Goal: Task Accomplishment & Management: Manage account settings

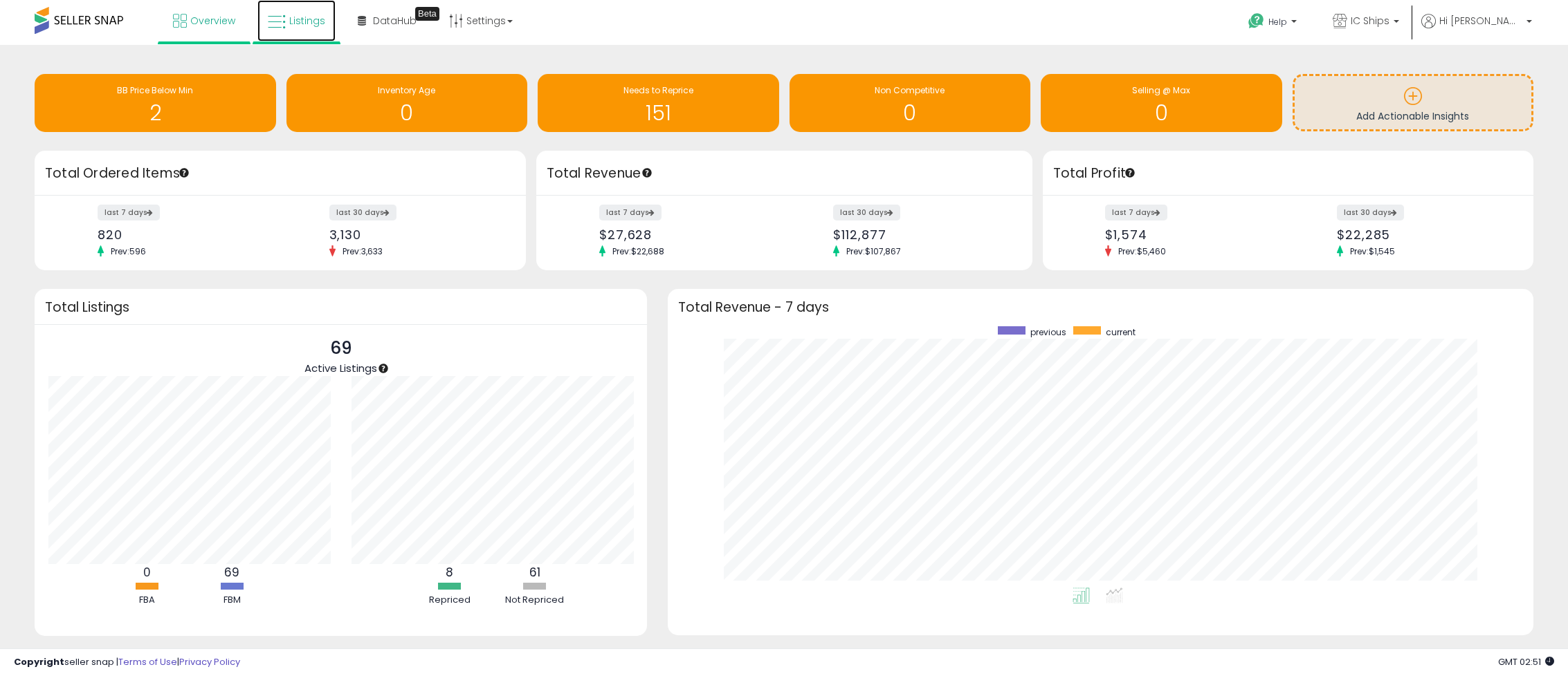
click at [305, 29] on link "Listings" at bounding box center [296, 21] width 78 height 41
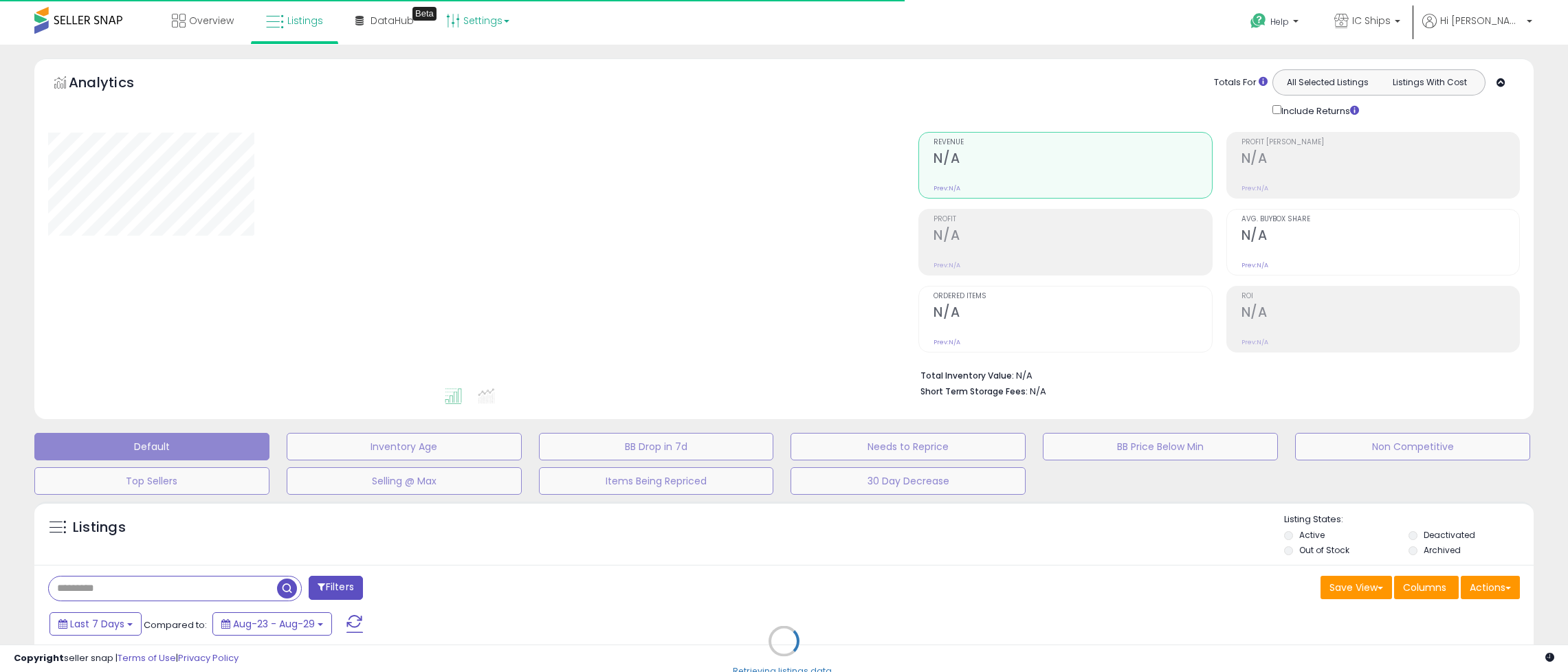
click at [461, 25] on link "Settings" at bounding box center [478, 20] width 83 height 41
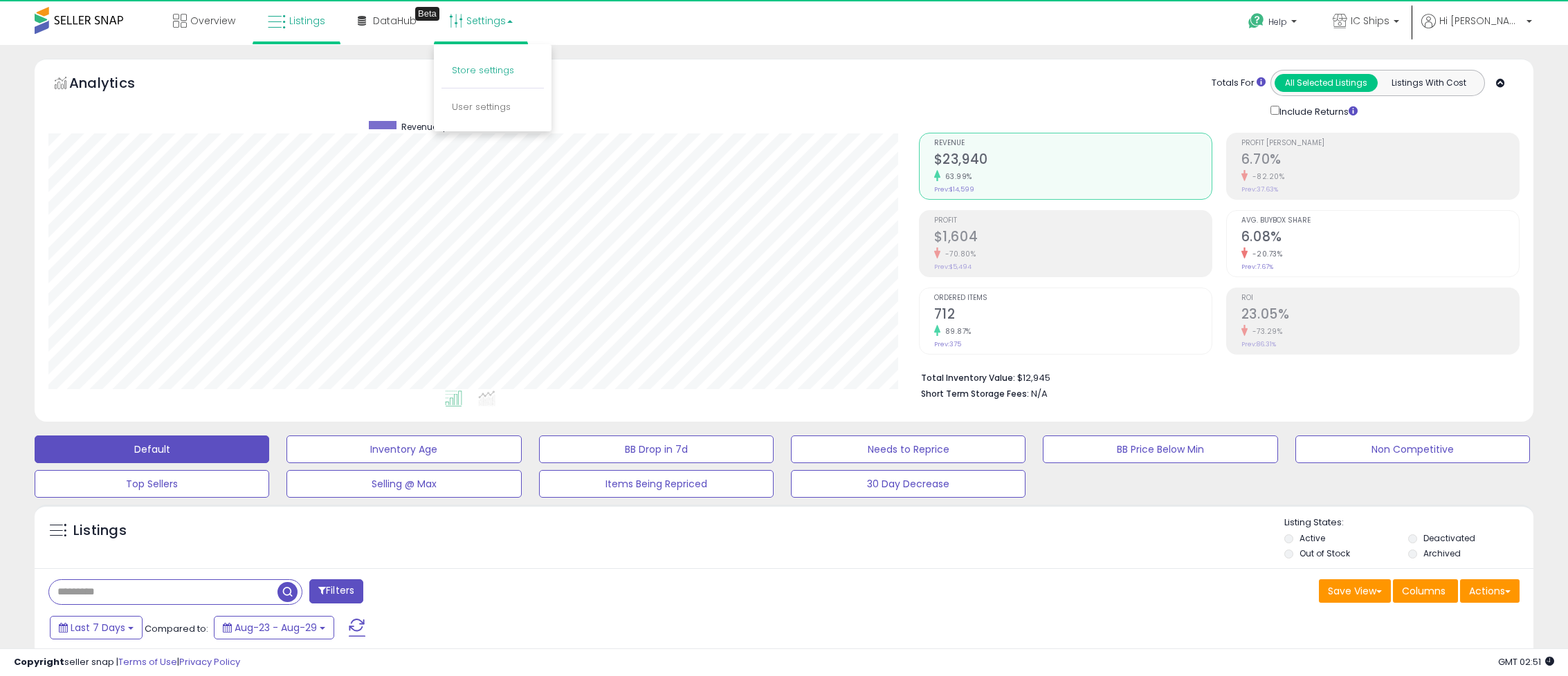
scroll to position [283, 869]
click at [495, 66] on link "Store settings" at bounding box center [483, 70] width 63 height 13
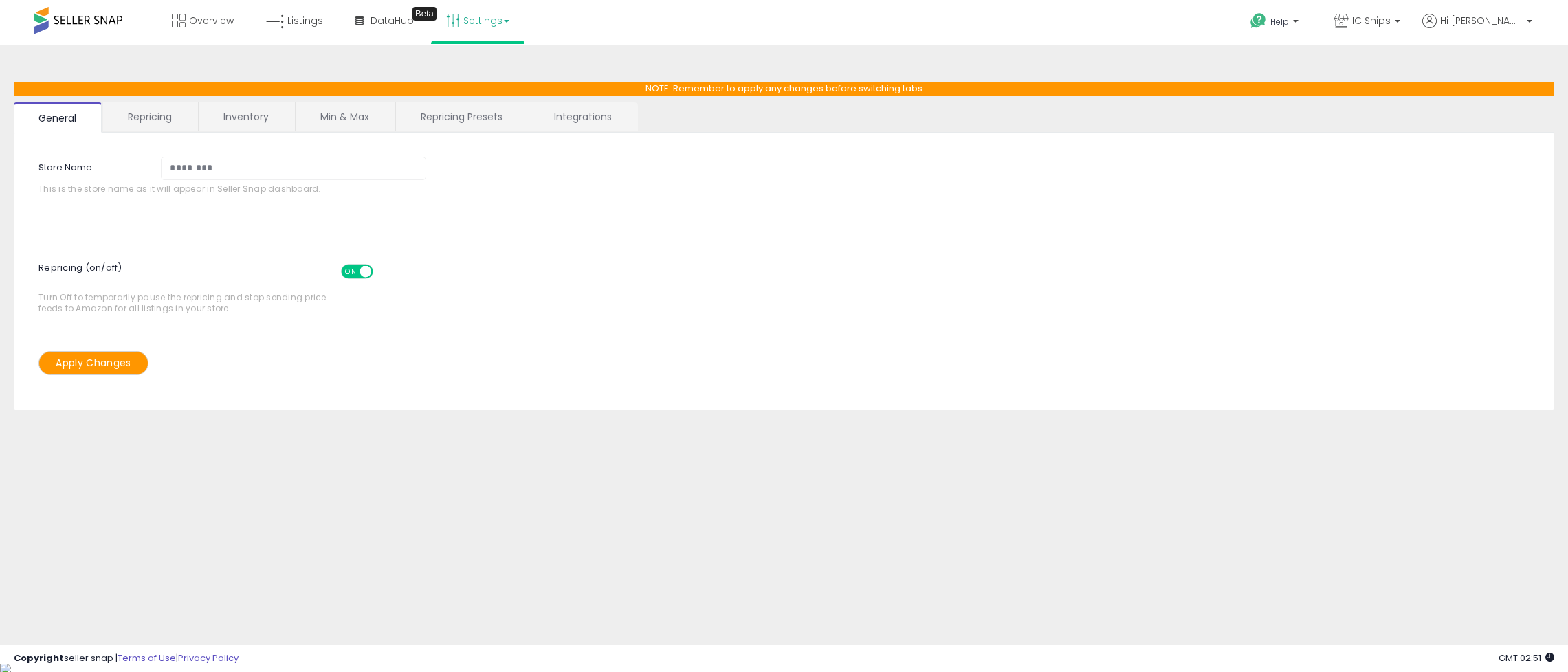
click at [178, 119] on link "Repricing" at bounding box center [149, 116] width 93 height 29
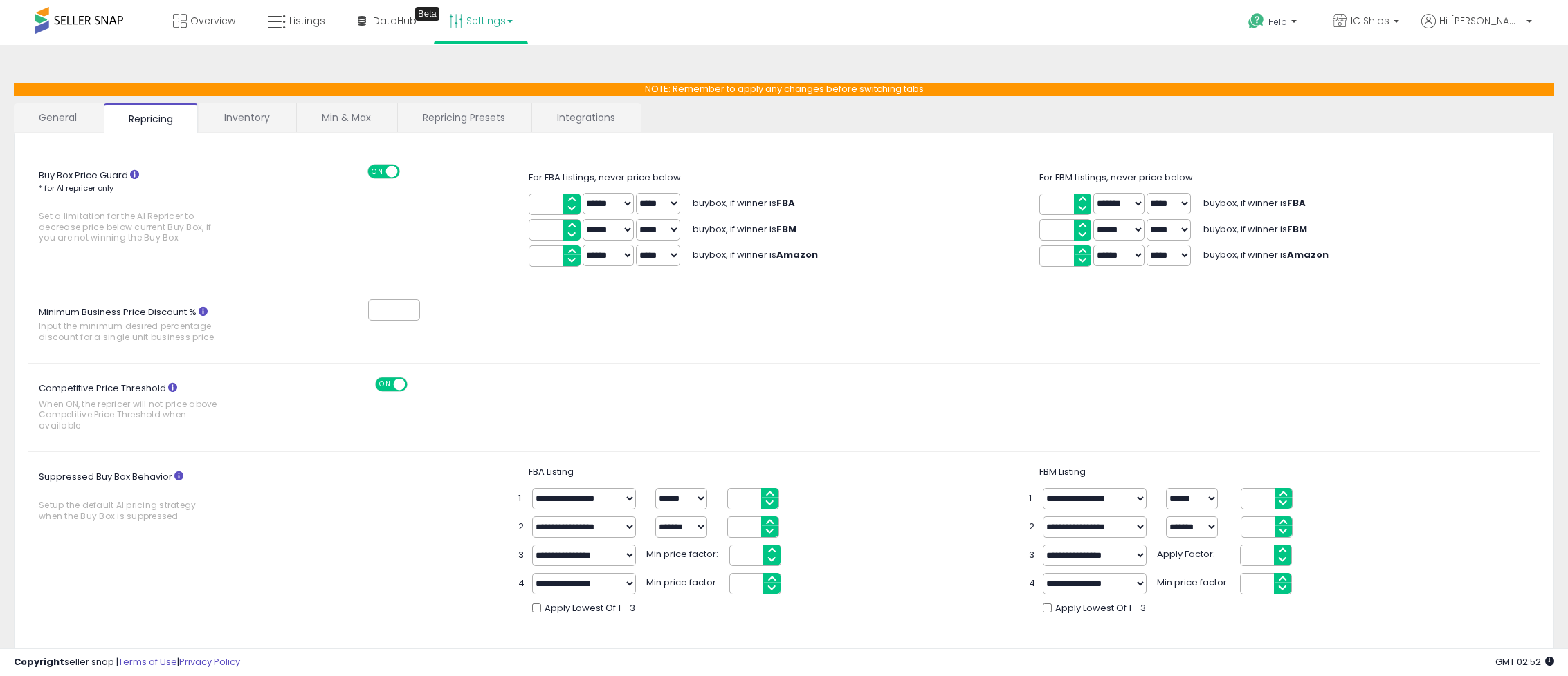
click at [1061, 225] on input "****" at bounding box center [1065, 230] width 52 height 21
type input "****"
click at [998, 262] on div "**** ****** ******* ***** ***** buybox, if winner is Amazon" at bounding box center [784, 255] width 510 height 26
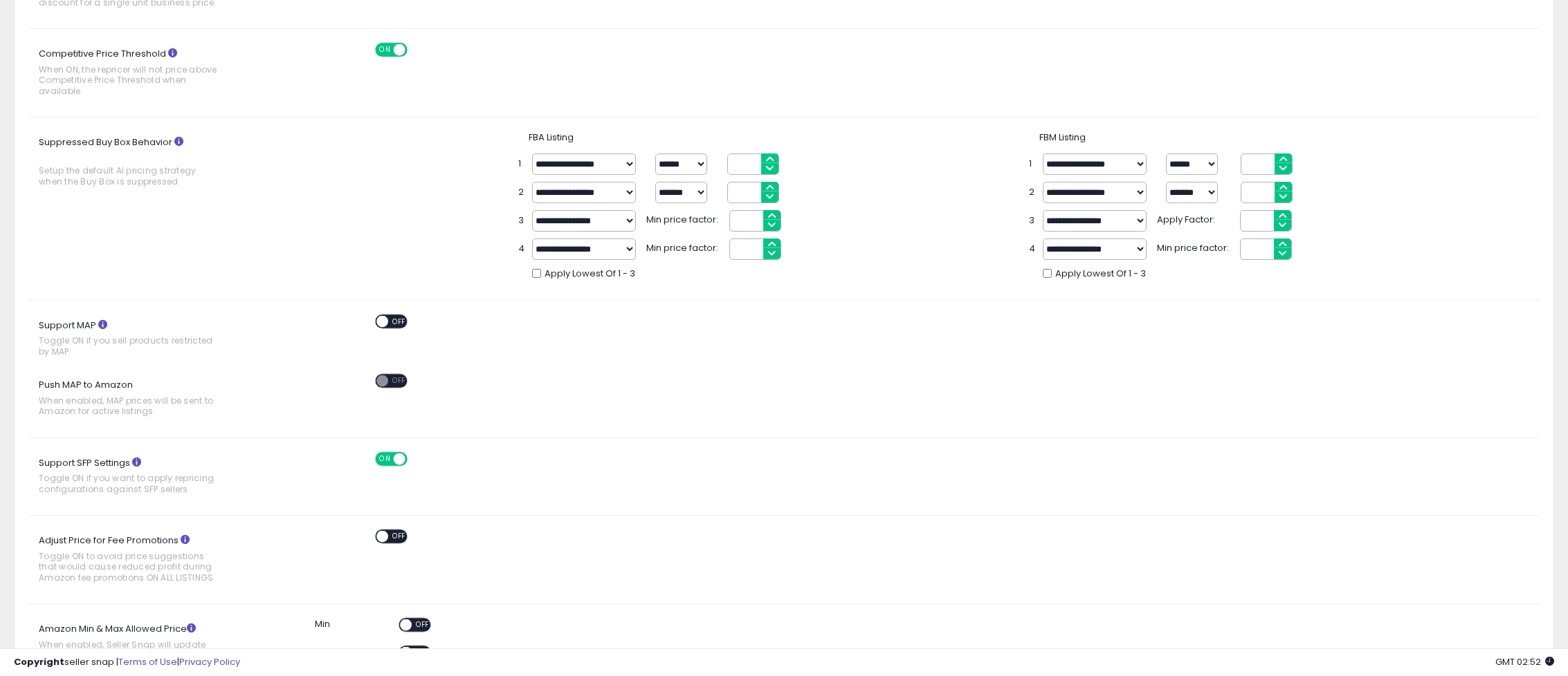
scroll to position [484, 0]
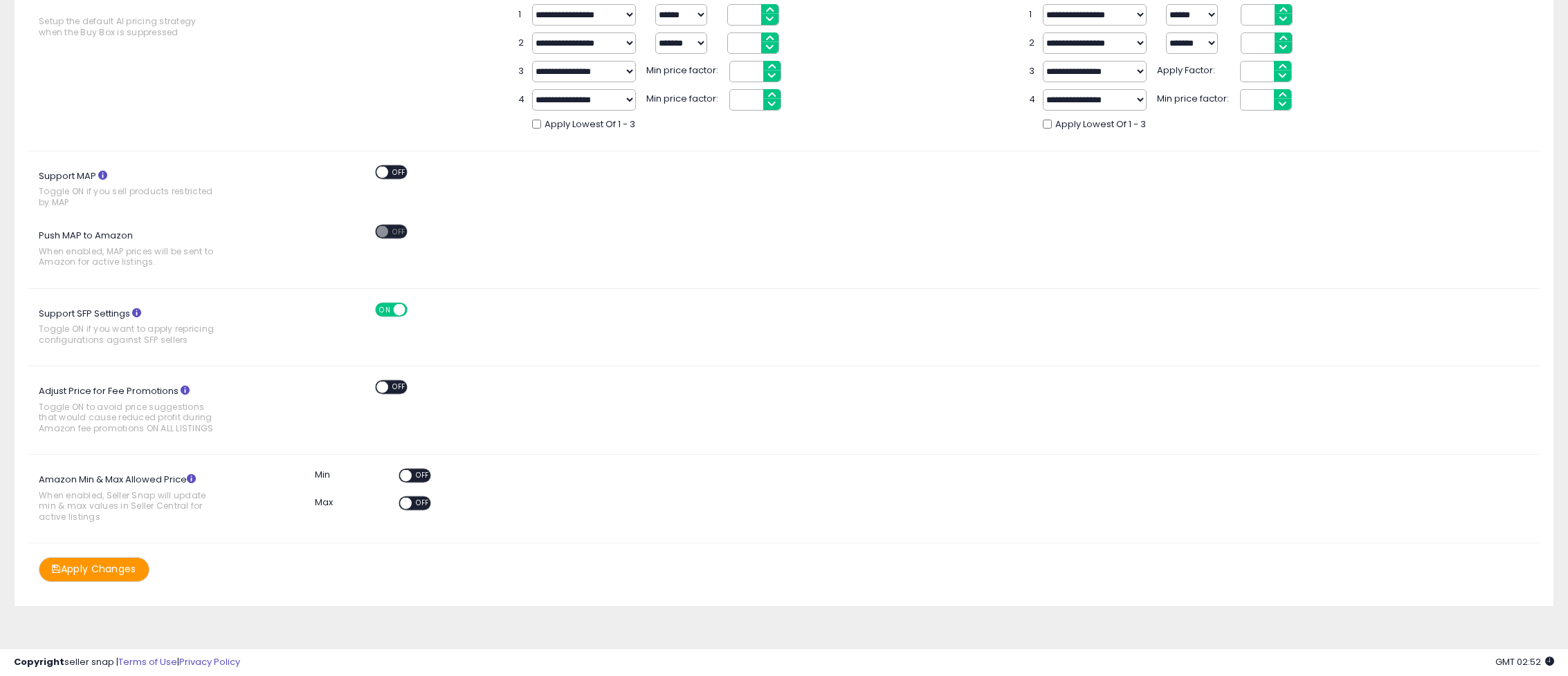
click at [95, 565] on button "Apply Changes" at bounding box center [94, 569] width 111 height 24
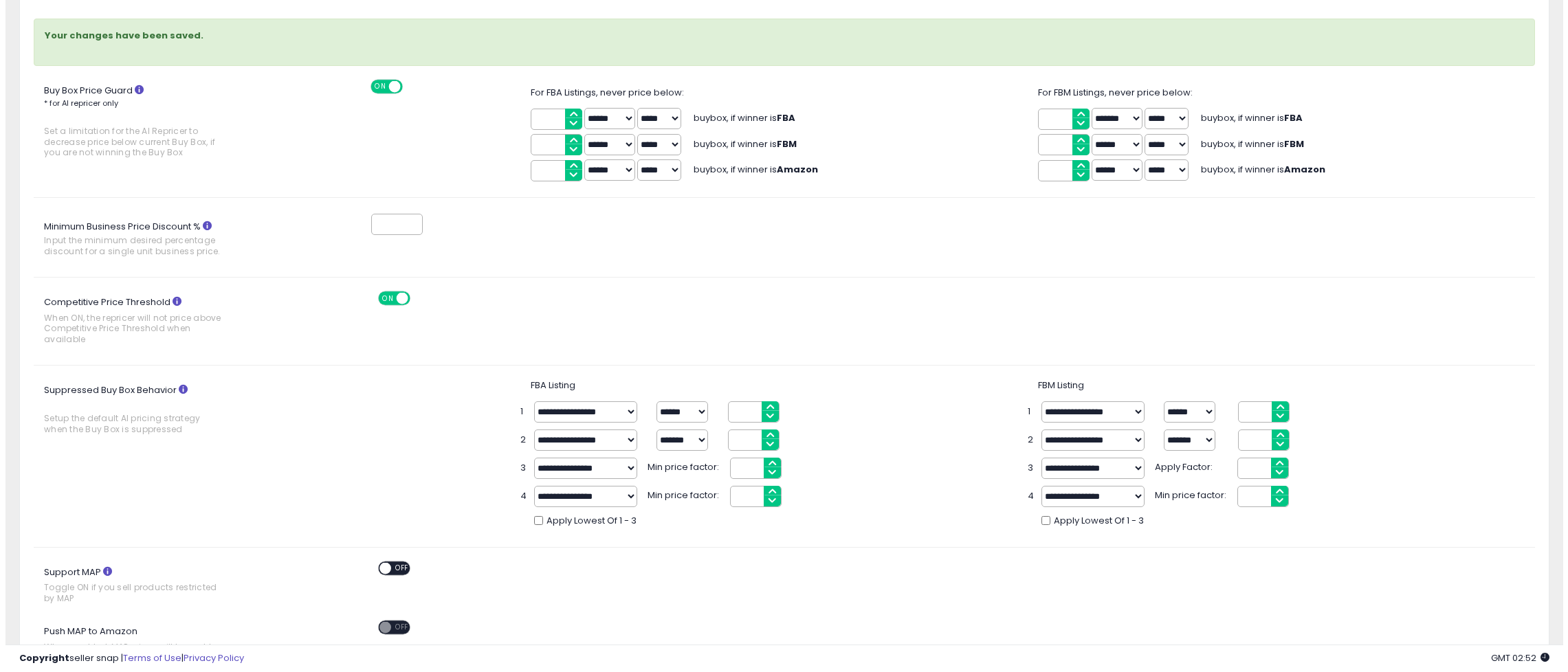
scroll to position [0, 0]
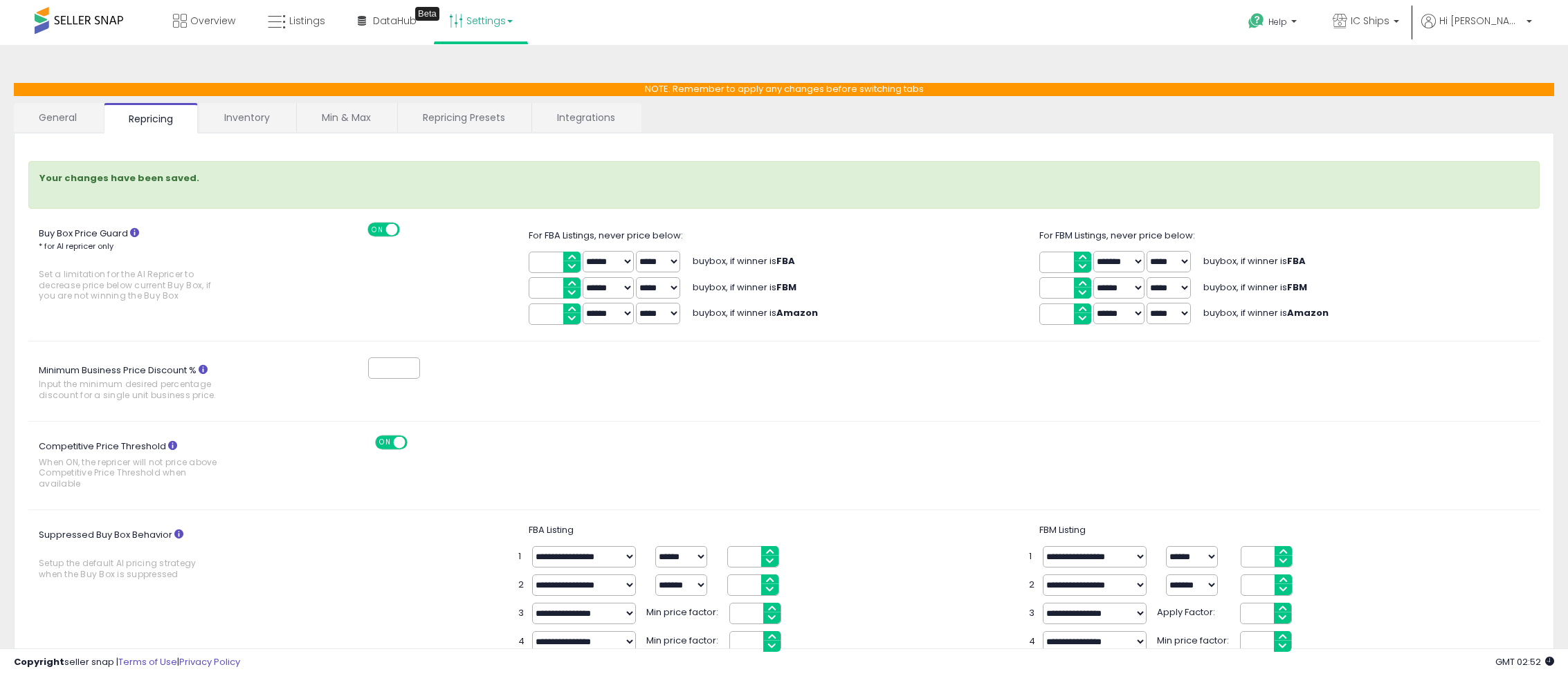
click at [60, 109] on link "General" at bounding box center [57, 117] width 88 height 29
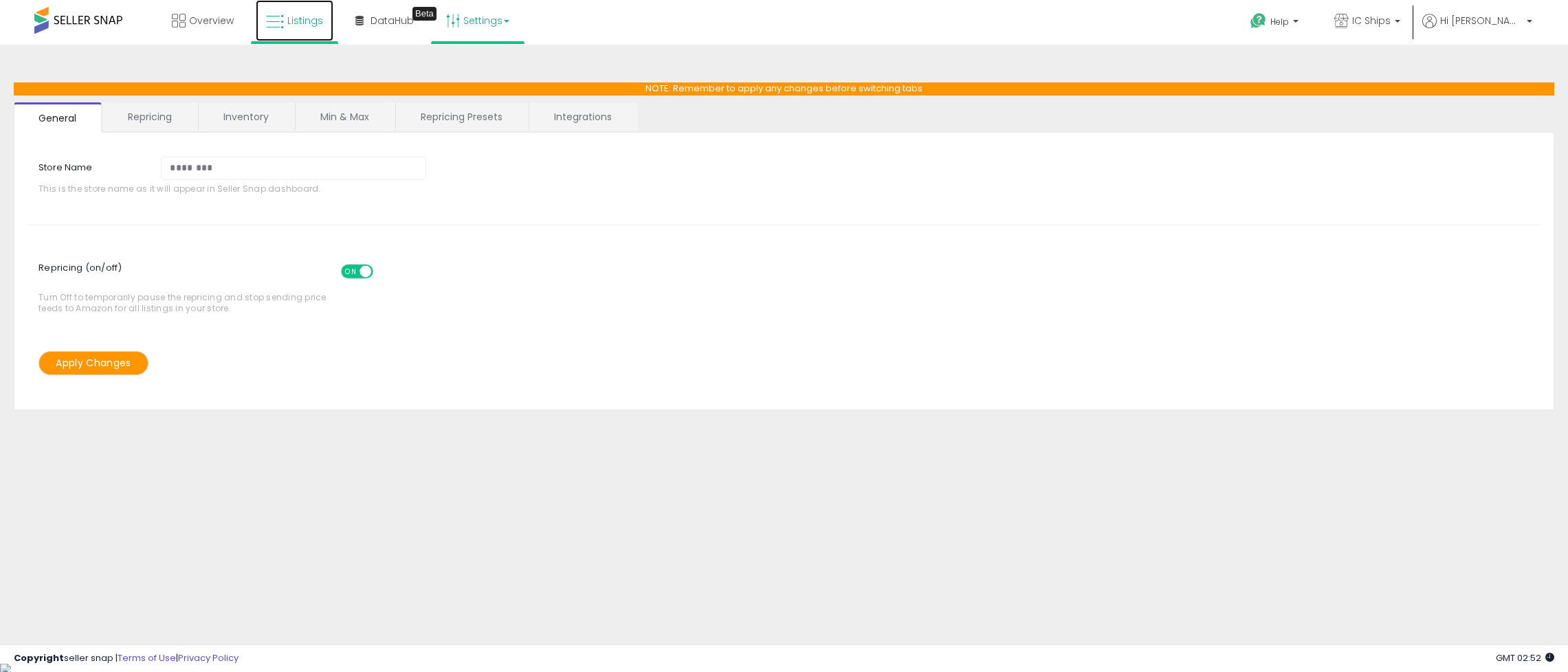
click at [265, 12] on link "Listings" at bounding box center [294, 20] width 77 height 41
click at [215, 19] on span "Overview" at bounding box center [211, 20] width 44 height 13
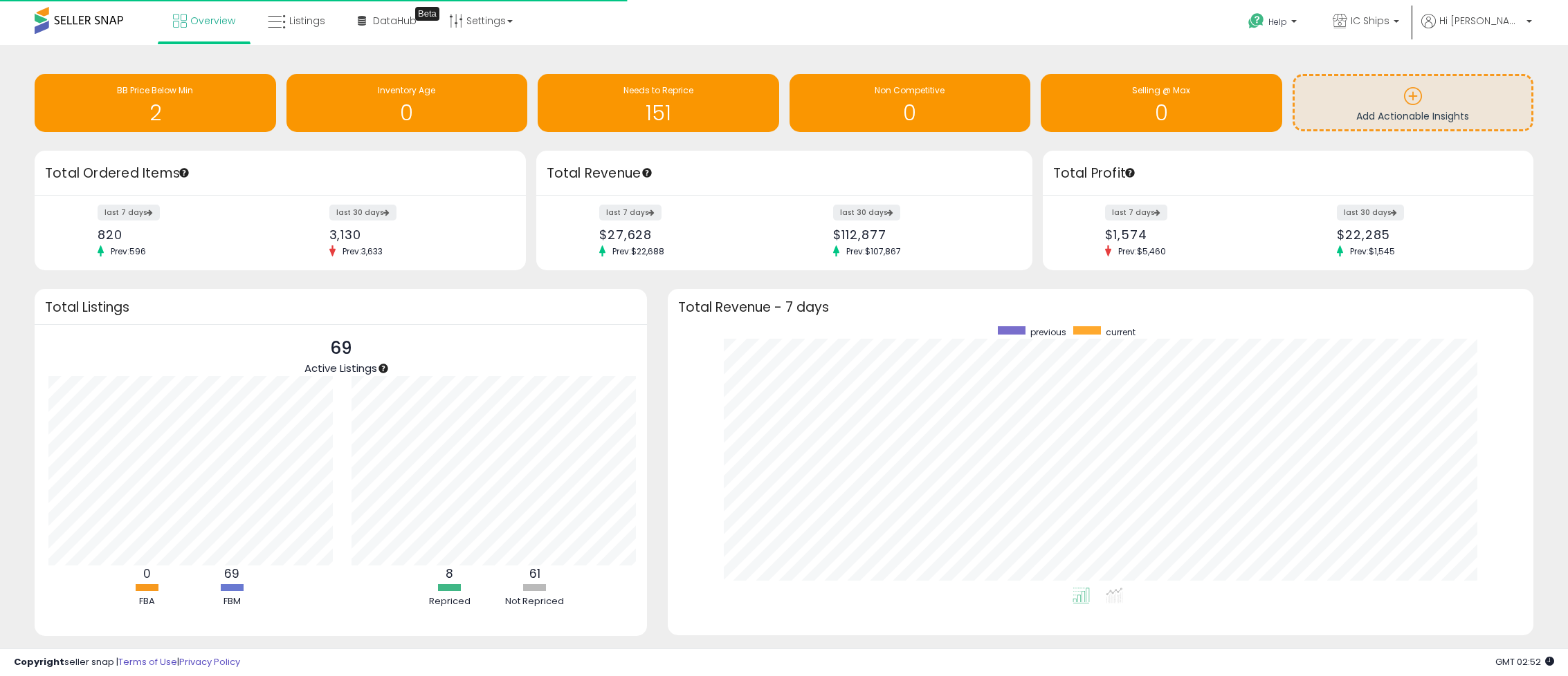
scroll to position [262, 838]
click at [292, 17] on span "Listings" at bounding box center [307, 20] width 36 height 13
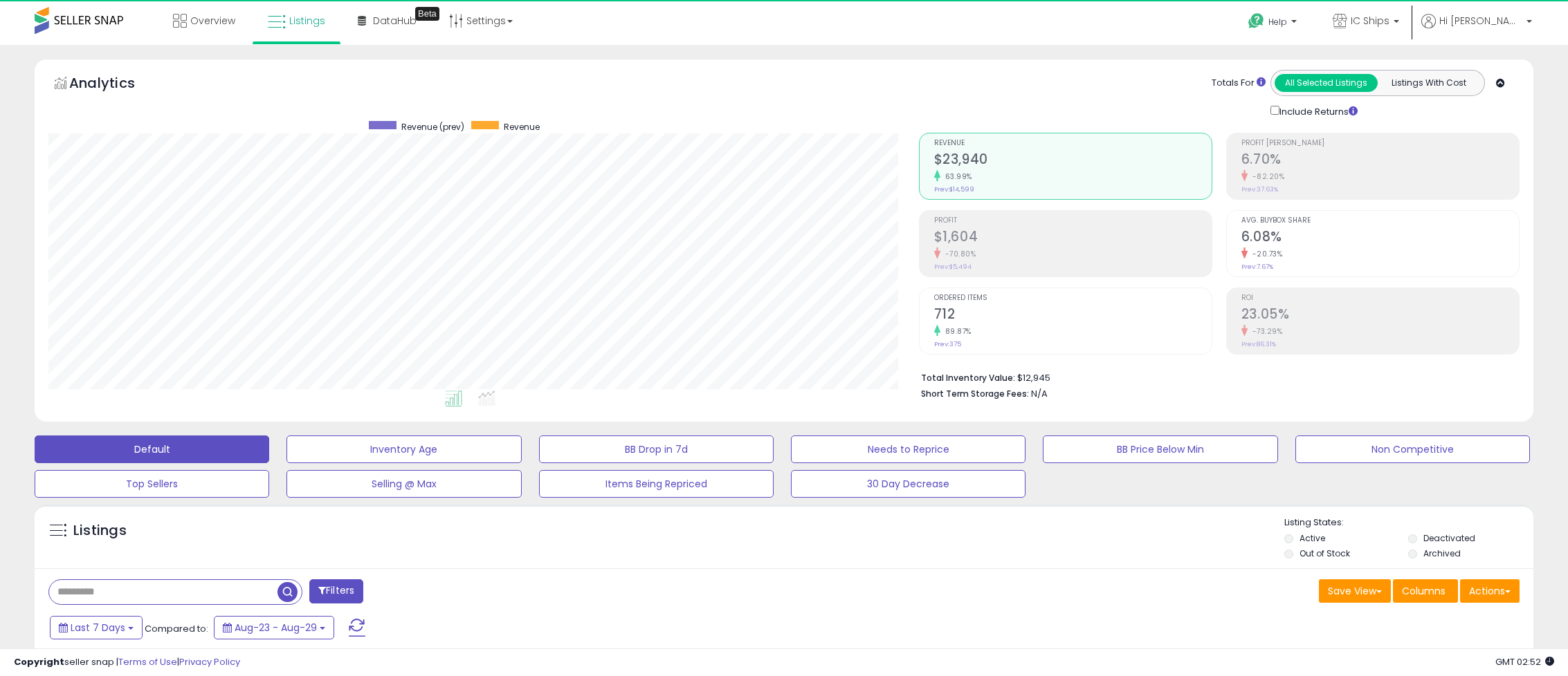
scroll to position [283, 869]
